Goal: Transaction & Acquisition: Purchase product/service

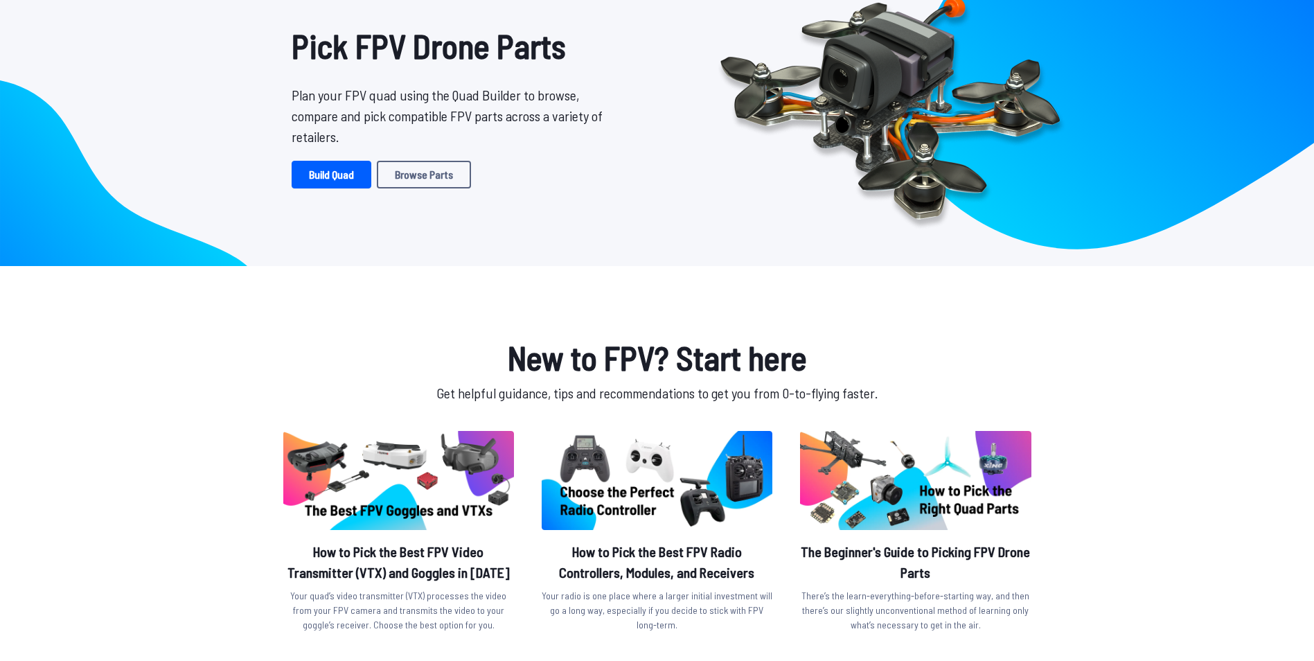
scroll to position [277, 0]
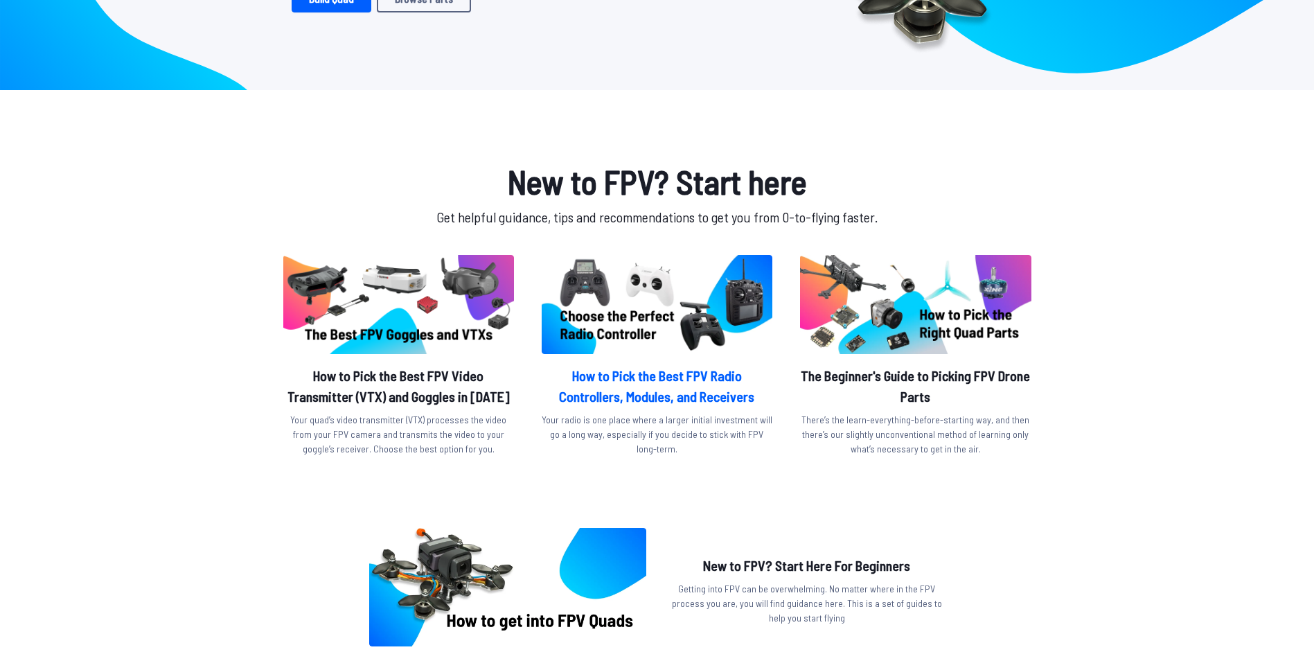
click at [607, 305] on img at bounding box center [657, 304] width 231 height 99
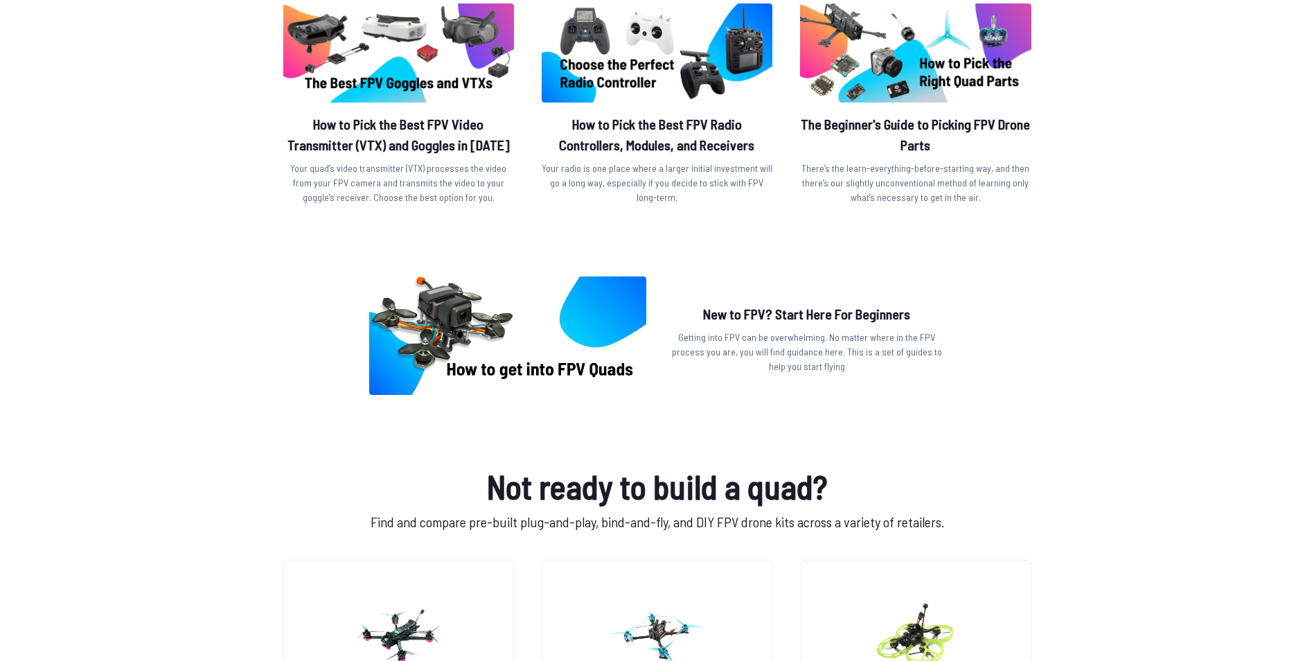
scroll to position [554, 0]
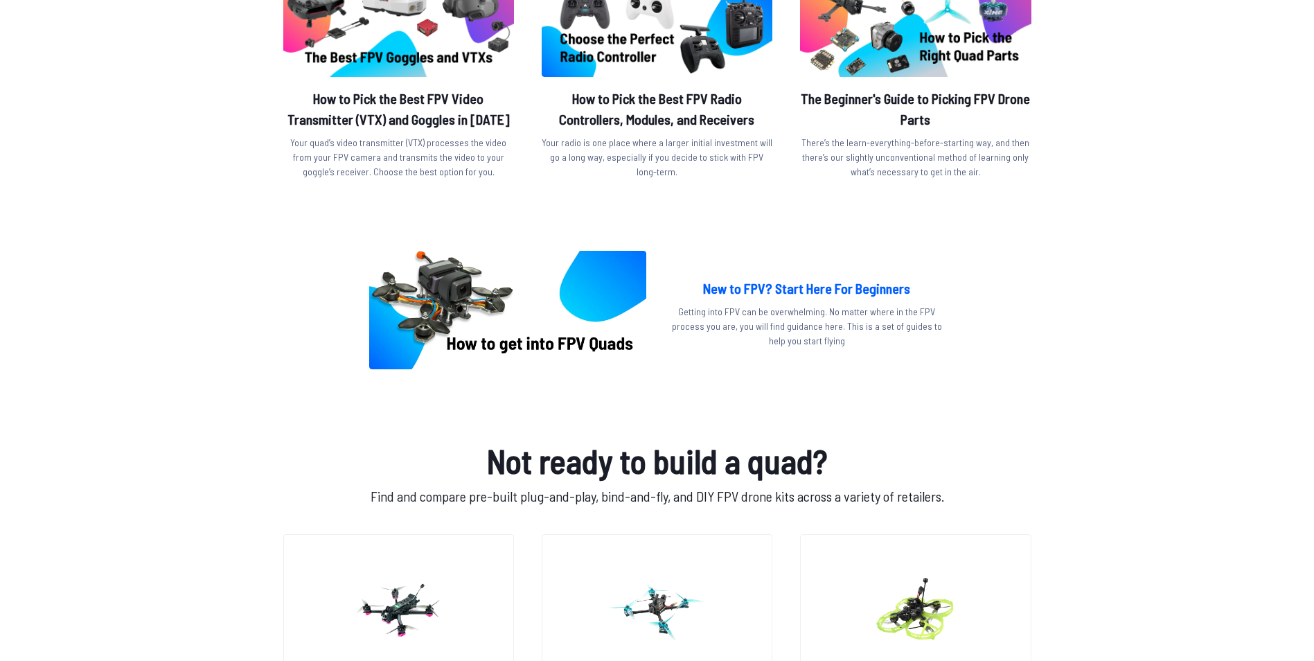
click at [502, 341] on img at bounding box center [507, 310] width 277 height 118
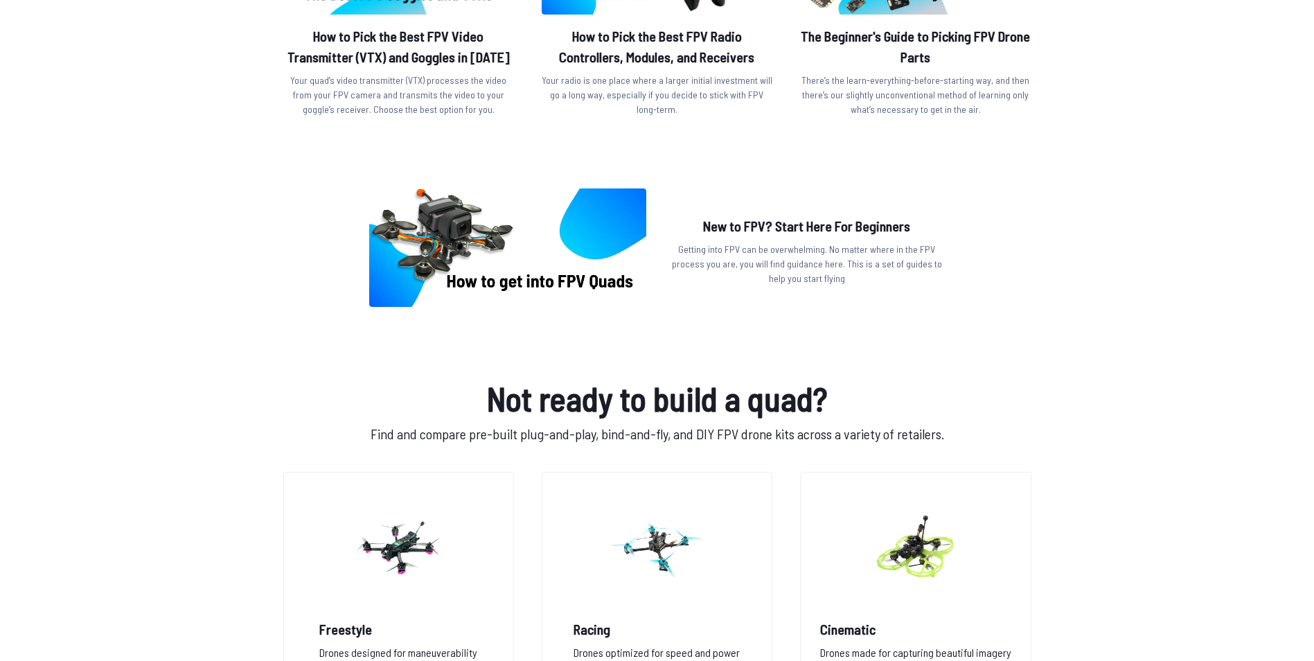
scroll to position [970, 0]
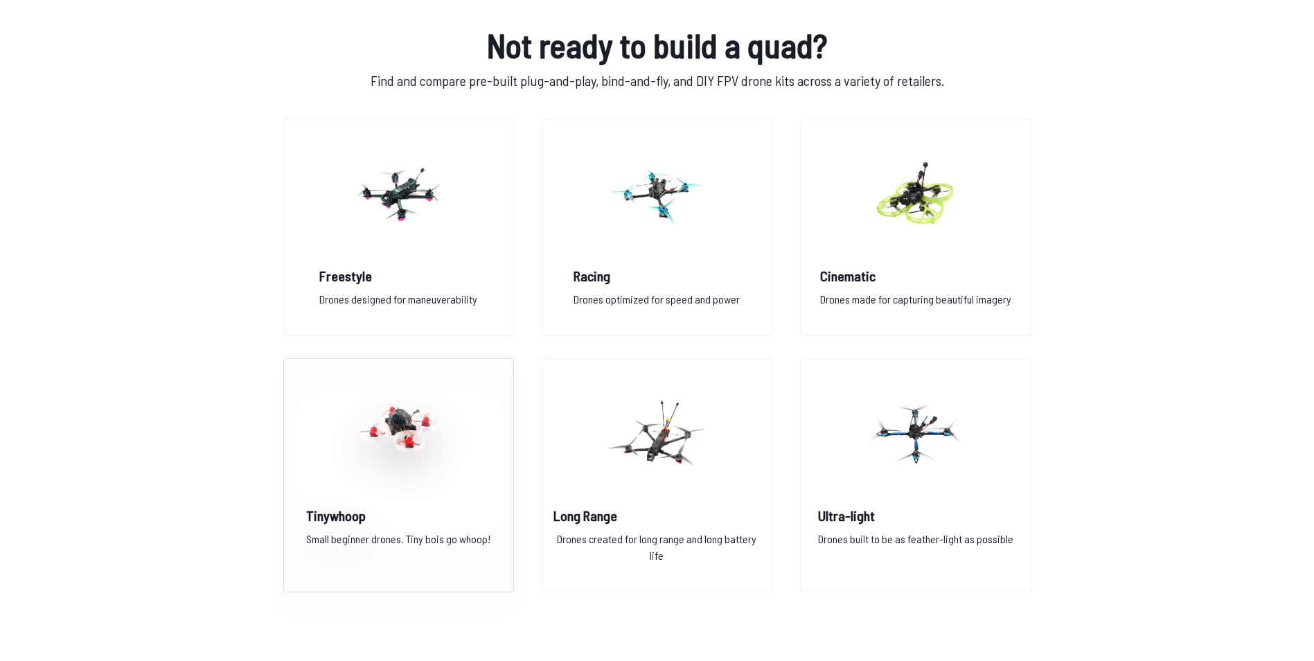
click at [410, 486] on img at bounding box center [398, 434] width 100 height 122
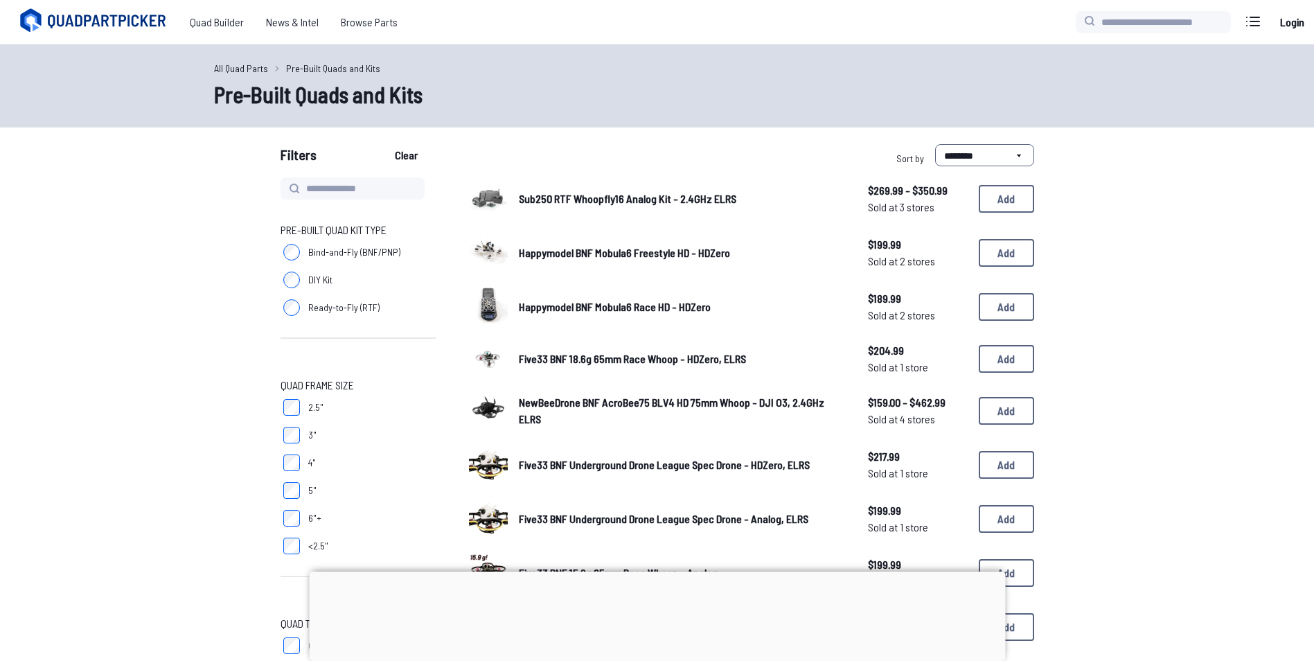
click at [344, 306] on span "Ready-to-Fly (RTF)" at bounding box center [343, 308] width 71 height 14
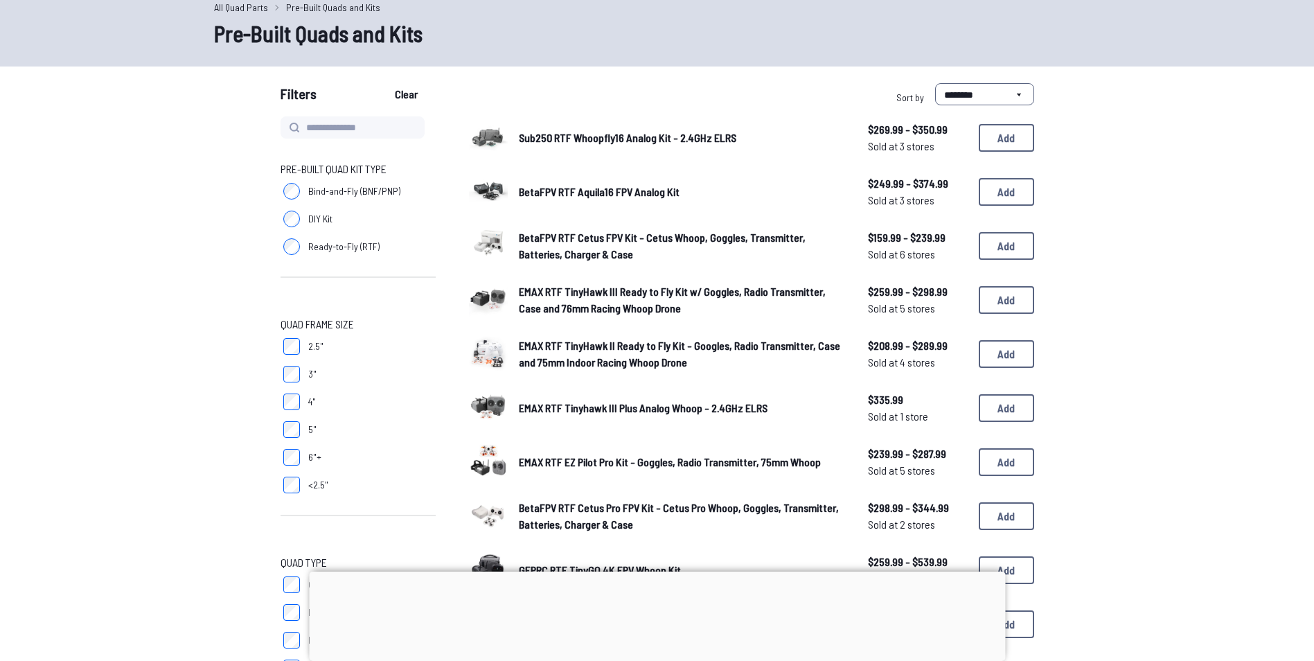
scroll to position [69, 0]
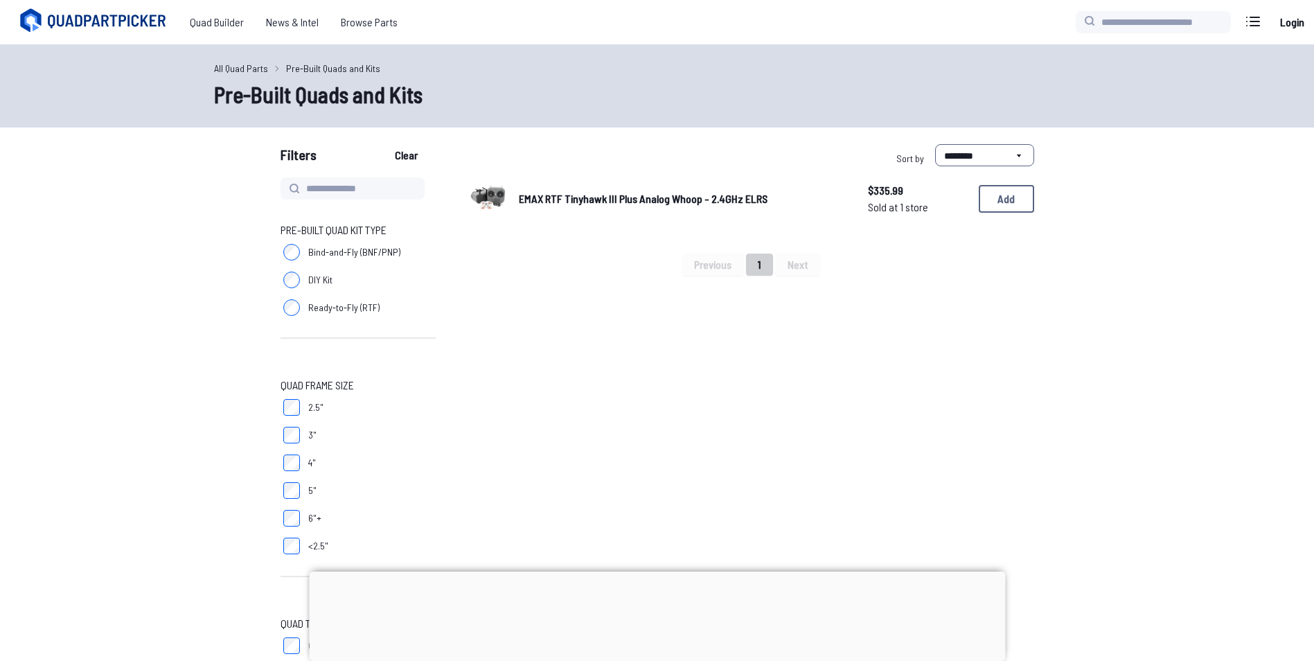
click at [603, 203] on span "EMAX RTF Tinyhawk III Plus Analog Whoop - 2.4GHz ELRS" at bounding box center [643, 198] width 249 height 13
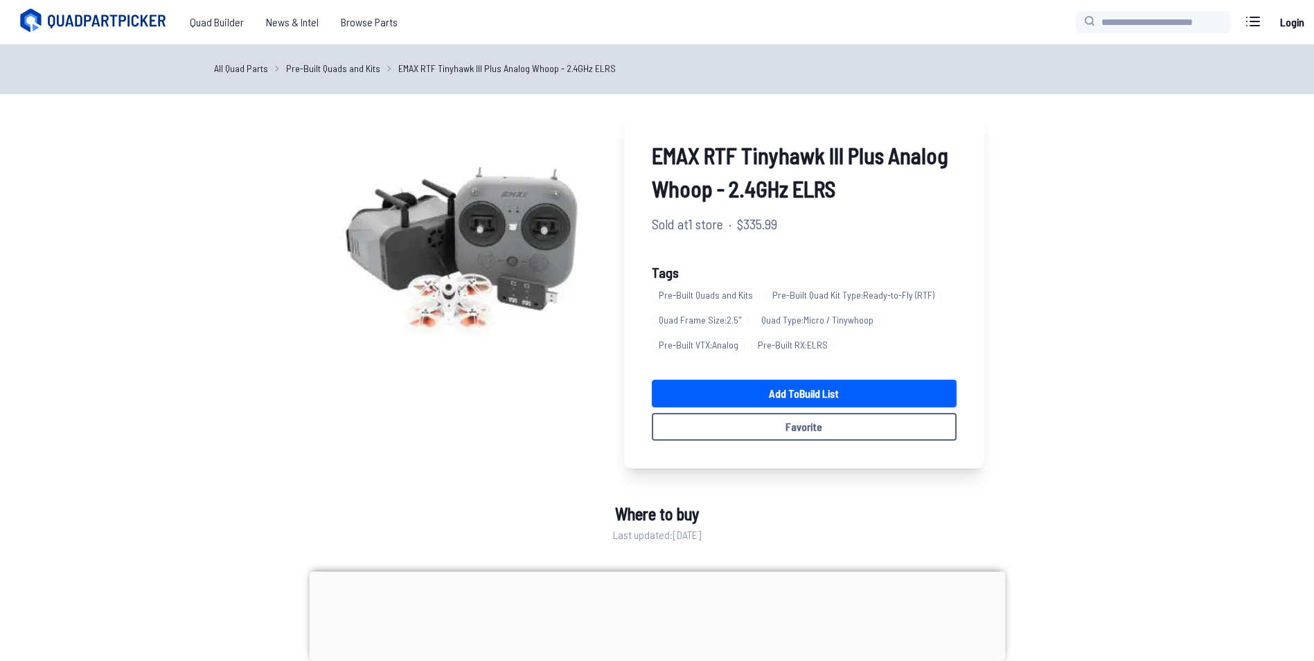
click at [512, 409] on div "EMAX RTF Tinyhawk III Plus Analog Whoop - 2.4GHz ELRS Sold at 1 store · $335.99…" at bounding box center [657, 289] width 654 height 357
click at [656, 572] on div at bounding box center [657, 572] width 696 height 0
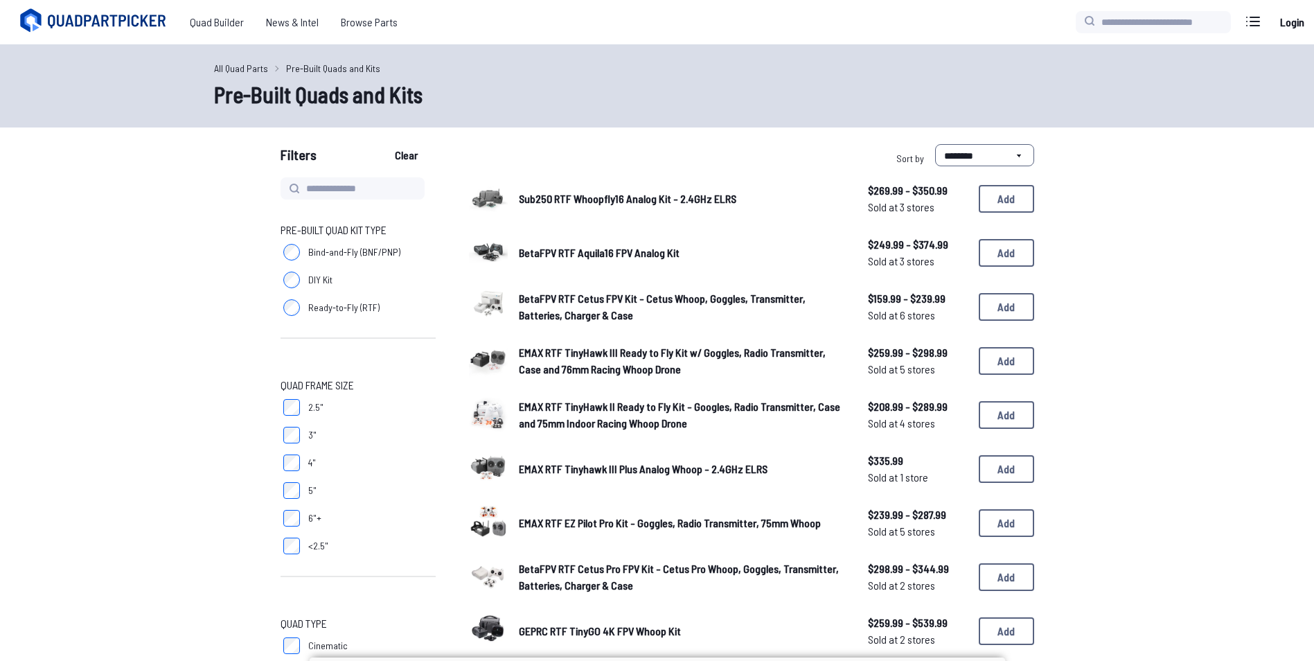
click at [587, 299] on span "BetaFPV RTF Cetus FPV Kit - Cetus Whoop, Goggles, Transmitter, Batteries, Charg…" at bounding box center [662, 307] width 287 height 30
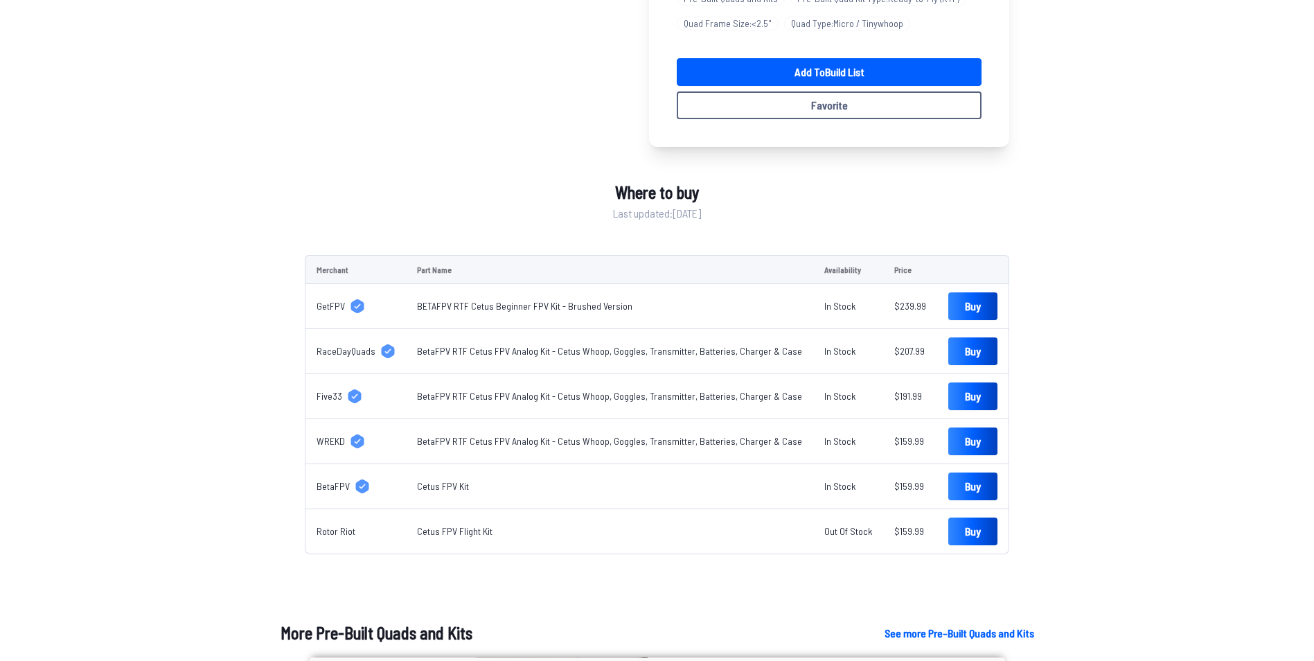
scroll to position [416, 0]
